Goal: Navigation & Orientation: Find specific page/section

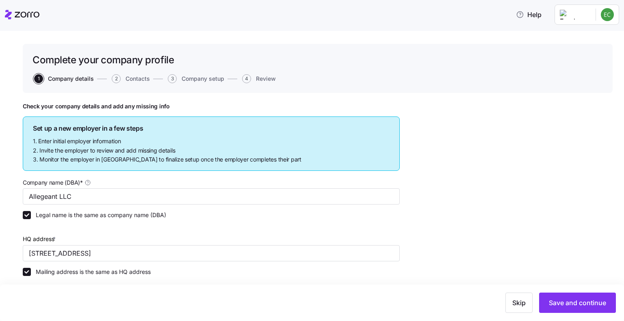
click at [575, 14] on html "Help Complete your company profile 1 Company details 2 Contacts 3 Company setup…" at bounding box center [312, 158] width 624 height 316
click at [578, 37] on div "My settings" at bounding box center [580, 36] width 43 height 9
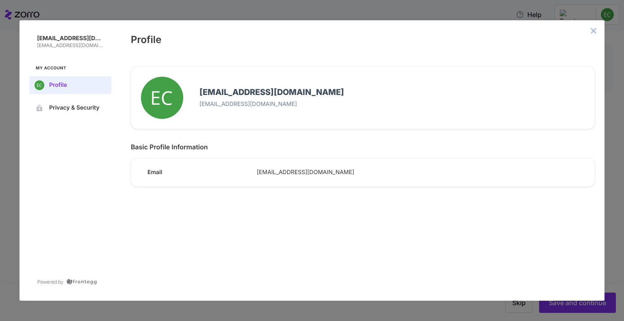
click at [593, 31] on icon "close admin-box" at bounding box center [593, 30] width 5 height 5
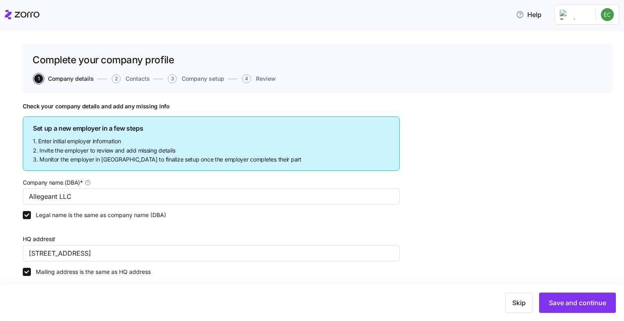
click at [9, 14] on icon at bounding box center [8, 14] width 7 height 9
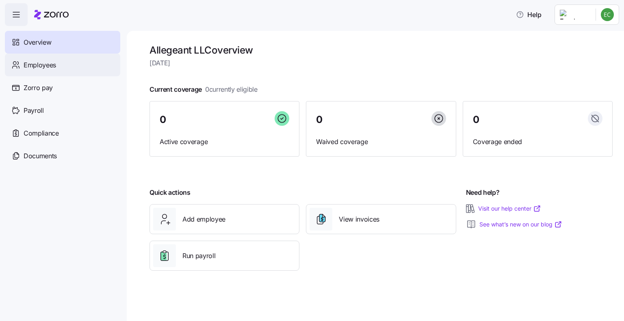
click at [54, 67] on span "Employees" at bounding box center [40, 65] width 32 height 10
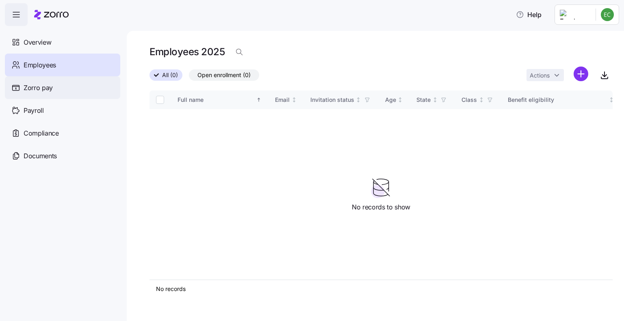
click at [54, 90] on div "Zorro pay" at bounding box center [62, 87] width 115 height 23
